Goal: Check status: Check status

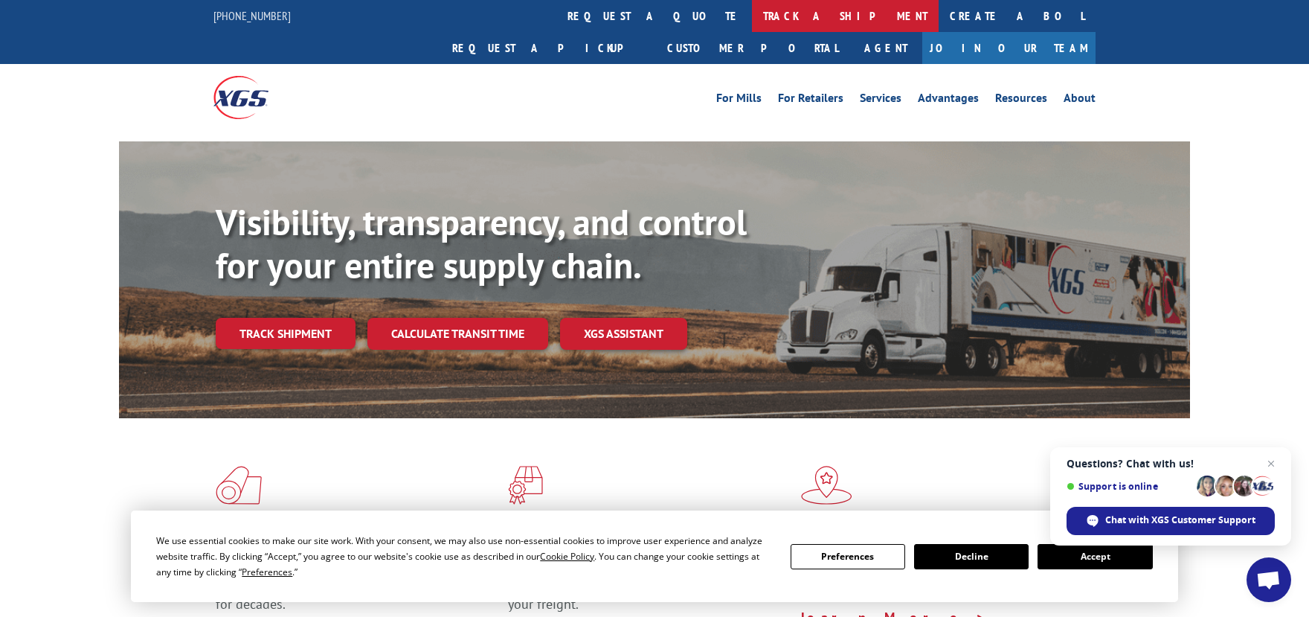
click at [752, 13] on link "track a shipment" at bounding box center [845, 16] width 187 height 32
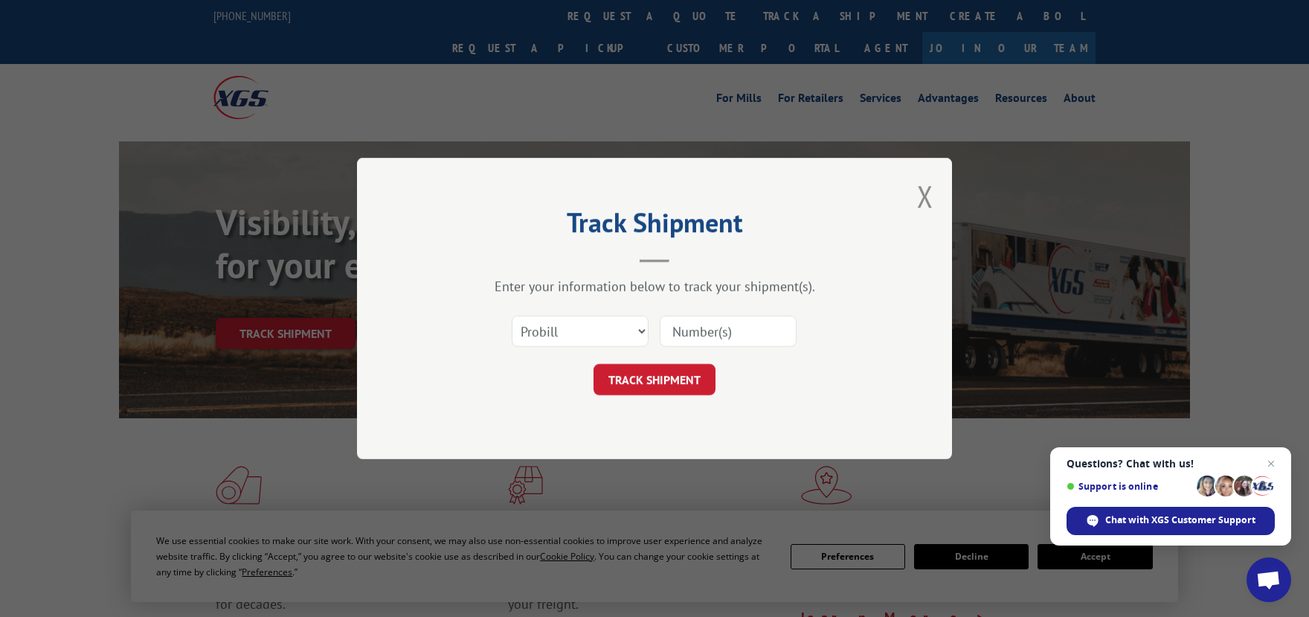
click at [668, 326] on input at bounding box center [728, 330] width 137 height 31
click at [633, 334] on select "Select category... Probill BOL PO" at bounding box center [580, 330] width 137 height 31
click at [704, 332] on input at bounding box center [728, 330] width 137 height 31
paste input "17685007"
type input "17685007"
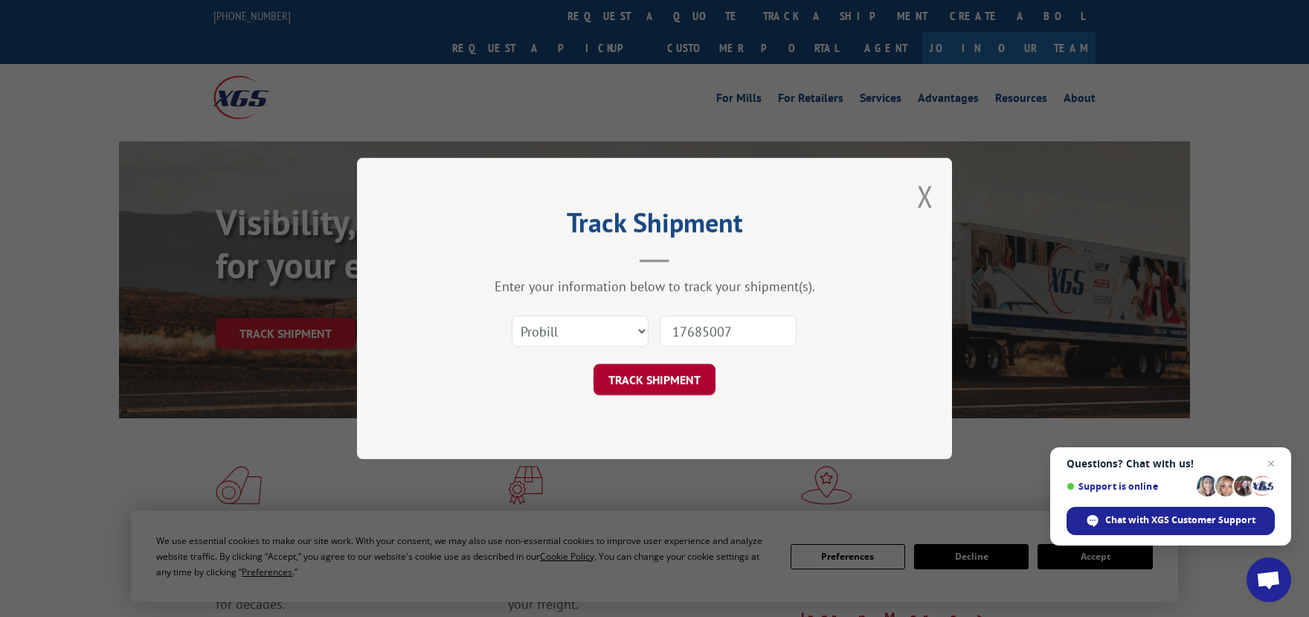
click at [663, 382] on button "TRACK SHIPMENT" at bounding box center [654, 379] width 122 height 31
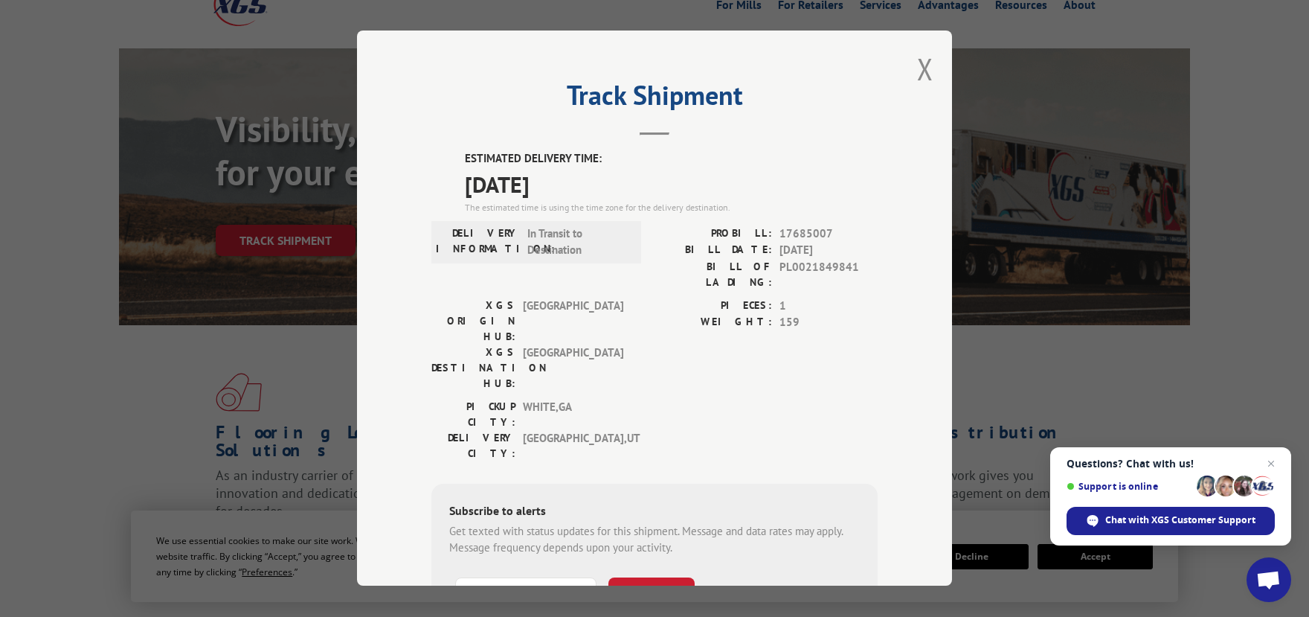
scroll to position [92, 0]
click at [854, 267] on span "PL0021849841" at bounding box center [828, 274] width 98 height 31
drag, startPoint x: 854, startPoint y: 267, endPoint x: 778, endPoint y: 268, distance: 75.9
click at [778, 268] on div "BILL OF LADING: PL0021849841" at bounding box center [765, 274] width 223 height 31
copy span "PL0021849841"
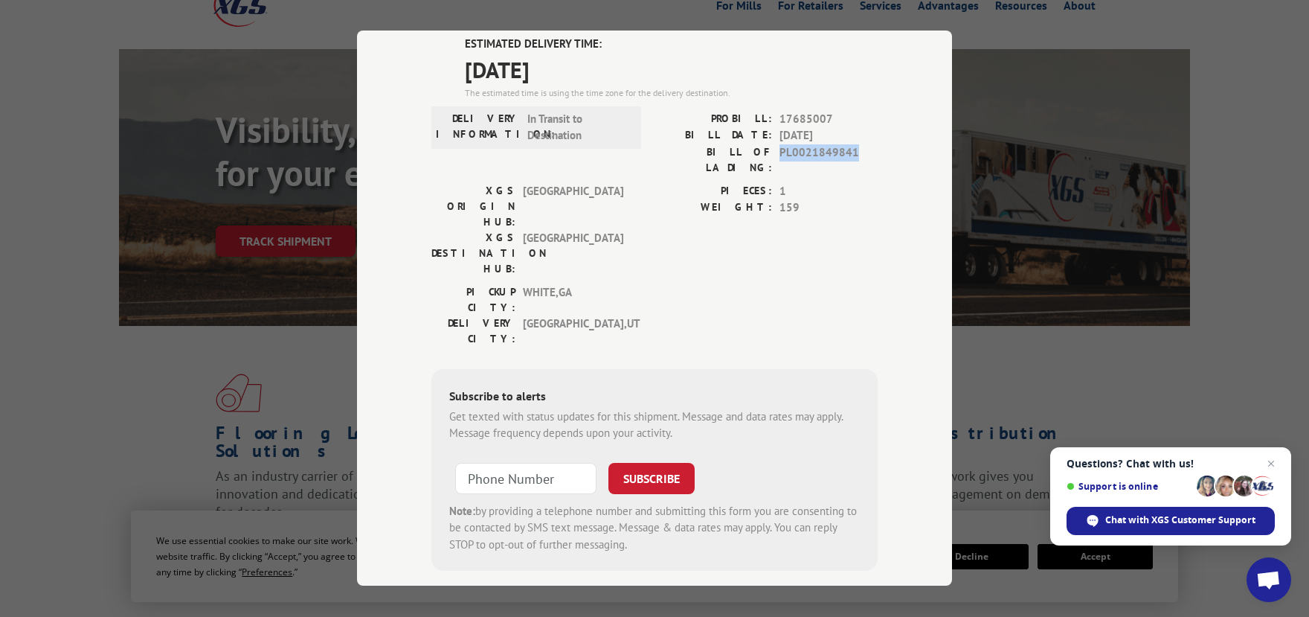
scroll to position [0, 0]
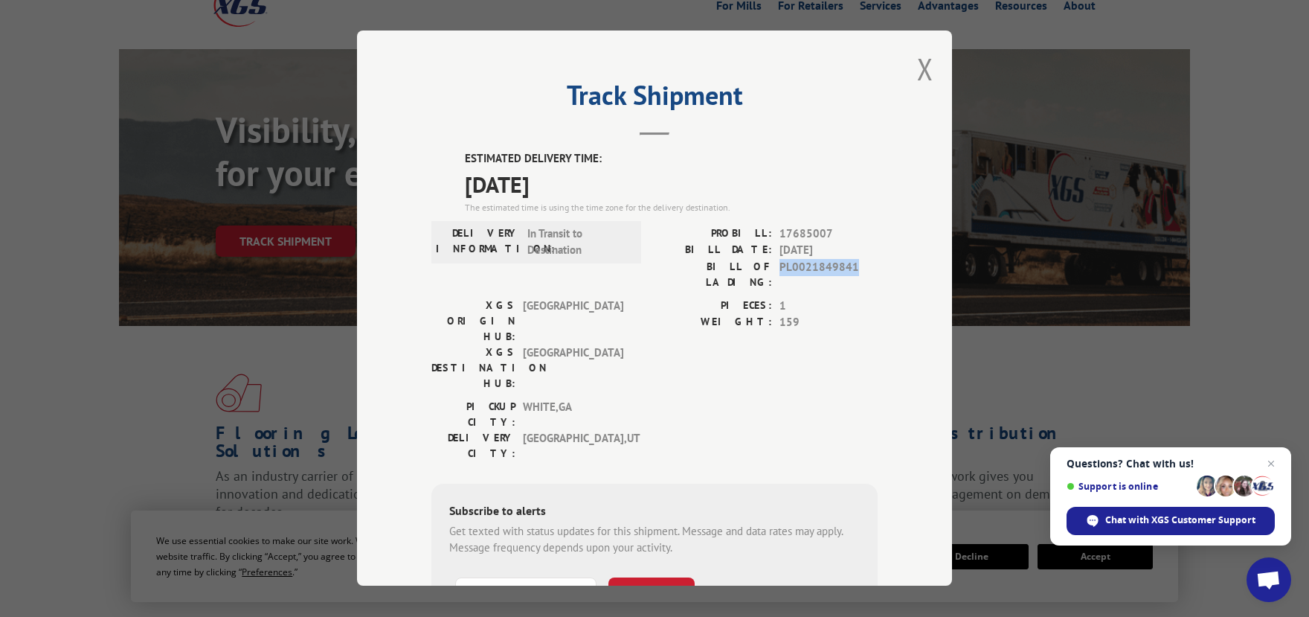
click at [852, 270] on span "PL0021849841" at bounding box center [828, 274] width 98 height 31
drag, startPoint x: 854, startPoint y: 268, endPoint x: 782, endPoint y: 270, distance: 72.2
click at [782, 270] on span "PL0021849841" at bounding box center [828, 274] width 98 height 31
copy span "PL0021849841"
